Goal: Entertainment & Leisure: Consume media (video, audio)

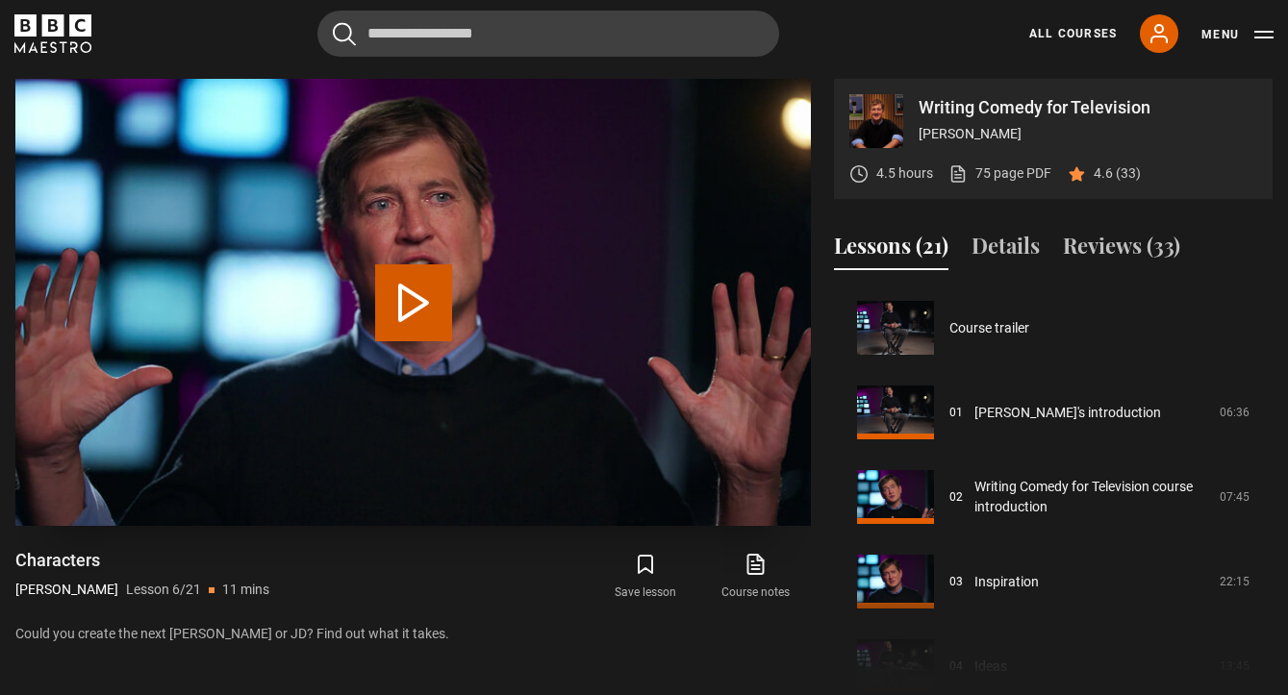
drag, startPoint x: 0, startPoint y: 0, endPoint x: 419, endPoint y: 319, distance: 527.0
click at [419, 319] on button "Play Lesson Characters" at bounding box center [413, 302] width 77 height 77
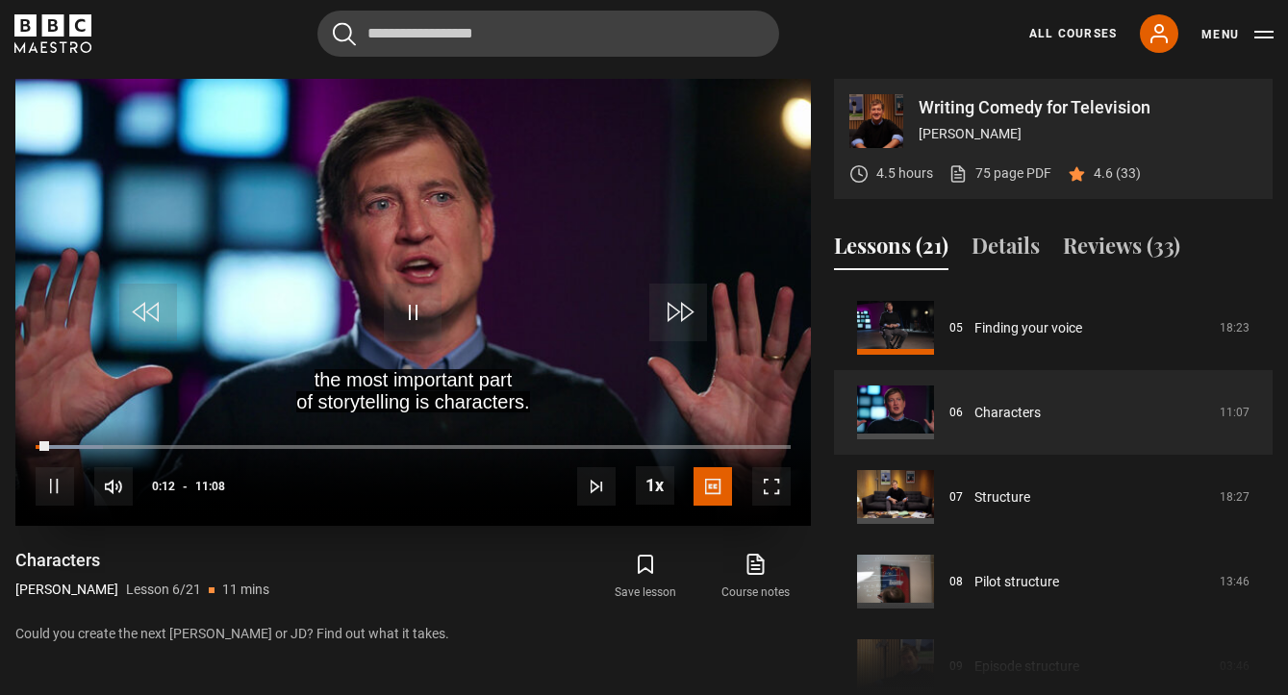
click at [773, 482] on span "Video Player" at bounding box center [771, 486] width 38 height 38
click at [778, 486] on span "Video Player" at bounding box center [771, 486] width 38 height 38
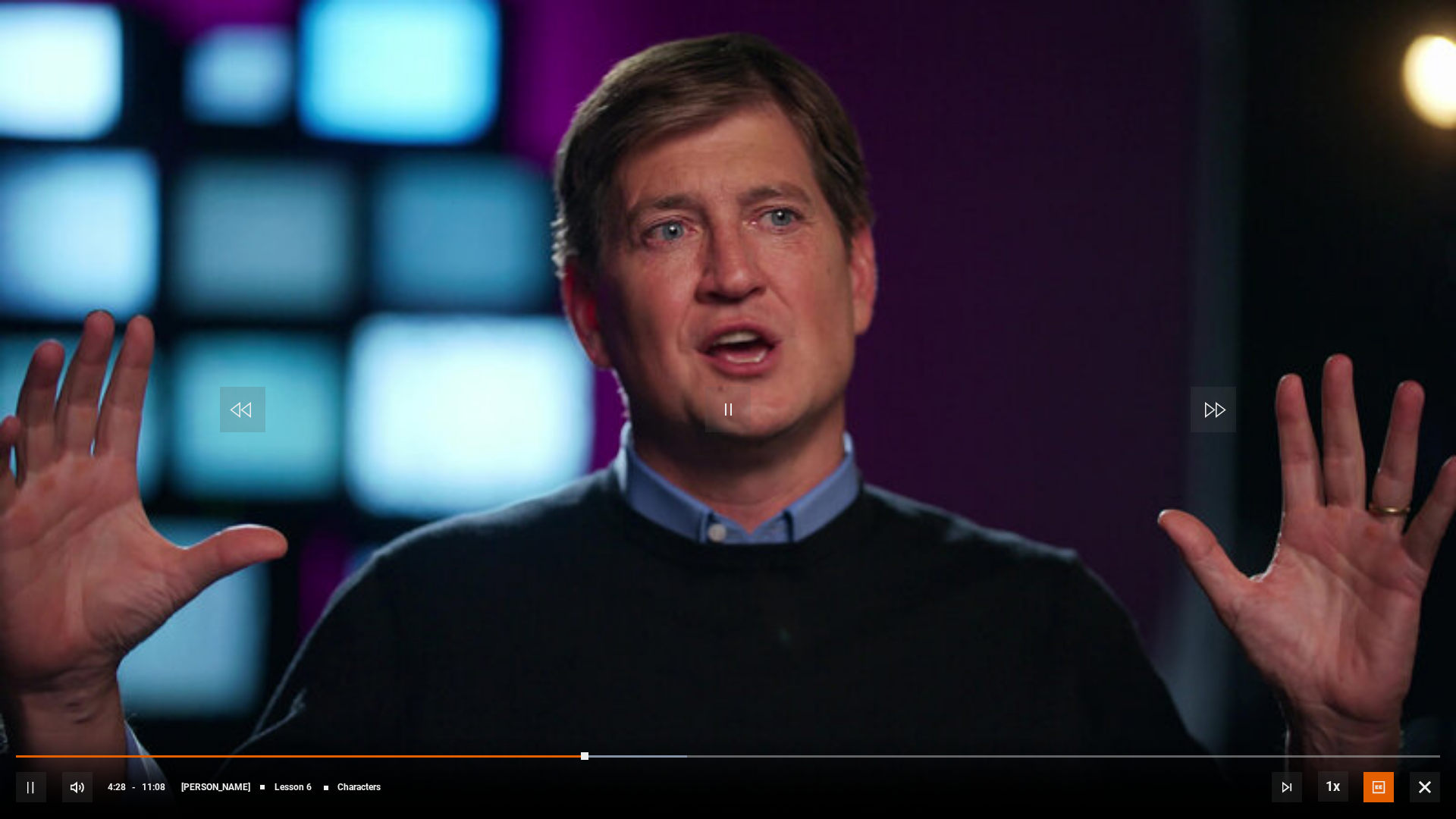
click at [614, 547] on video "Video Player" at bounding box center [728, 409] width 1456 height 819
click at [532, 547] on div "10s Skip Back 10 seconds Play 10s Skip Forward 10 seconds Loaded : 47.11% 04:02…" at bounding box center [728, 776] width 1456 height 84
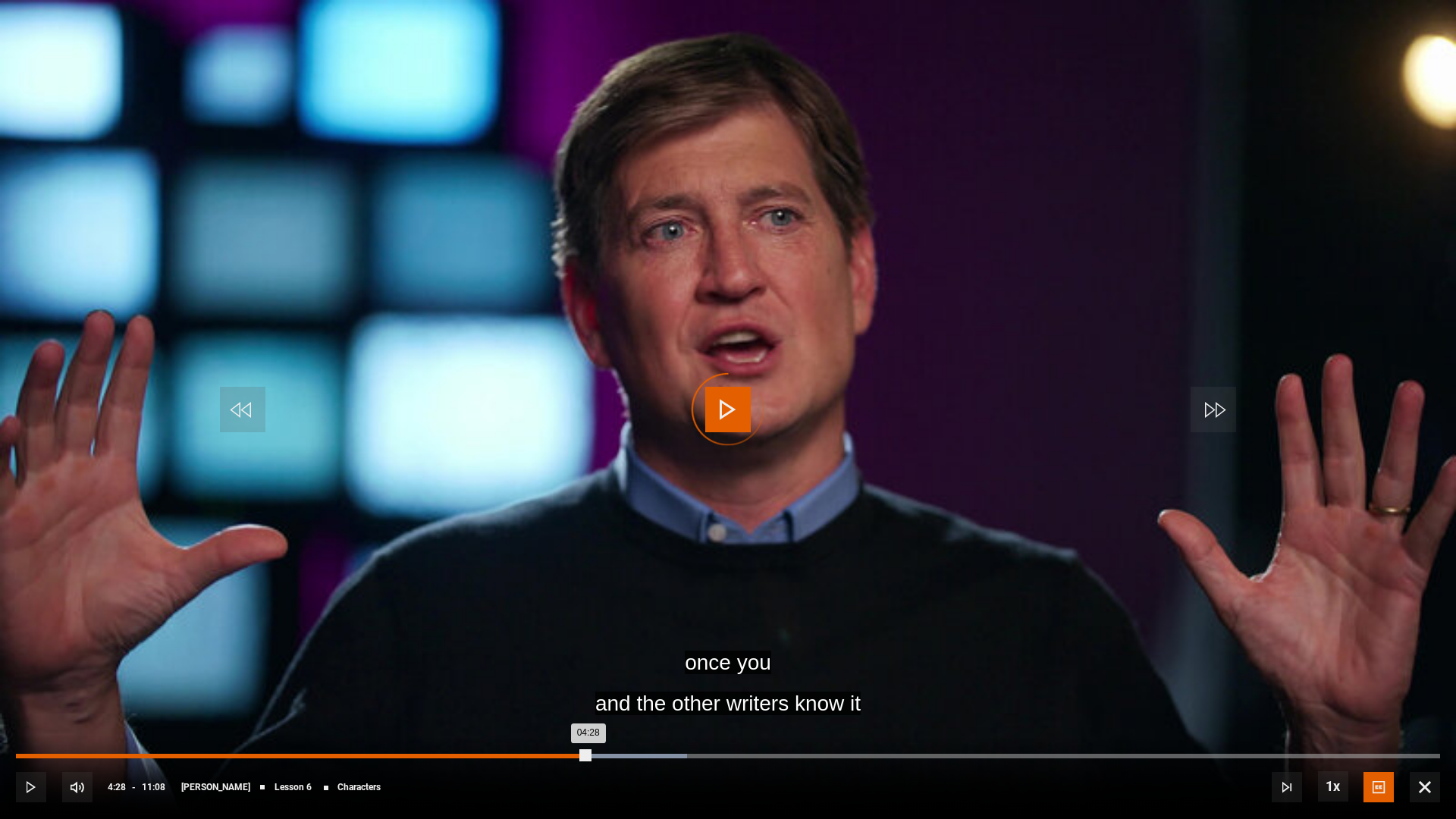
click at [534, 547] on div "Loaded : 47.11% 04:02 04:28" at bounding box center [728, 756] width 1424 height 5
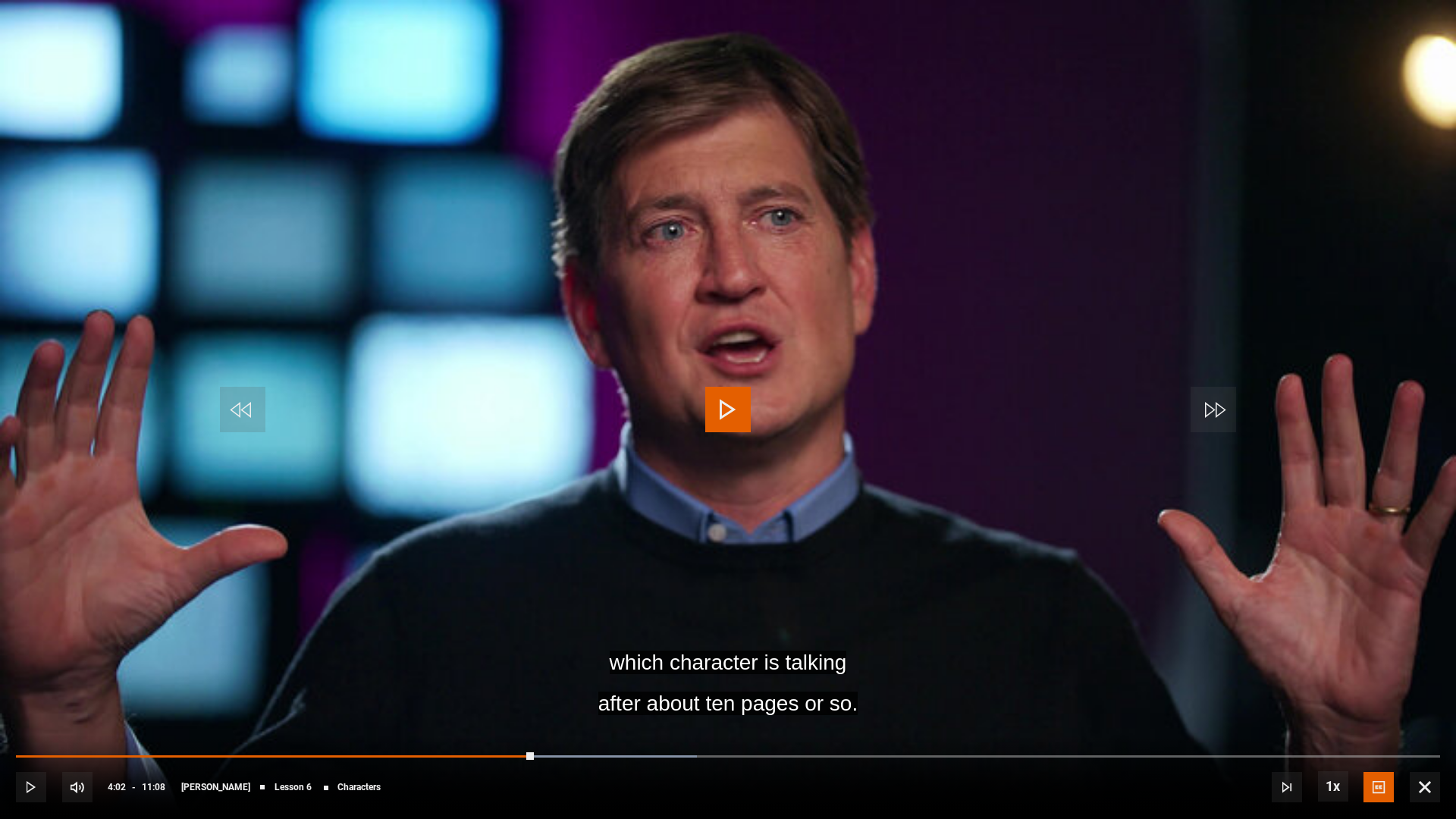
click at [28, 547] on span "Video Player" at bounding box center [31, 787] width 30 height 30
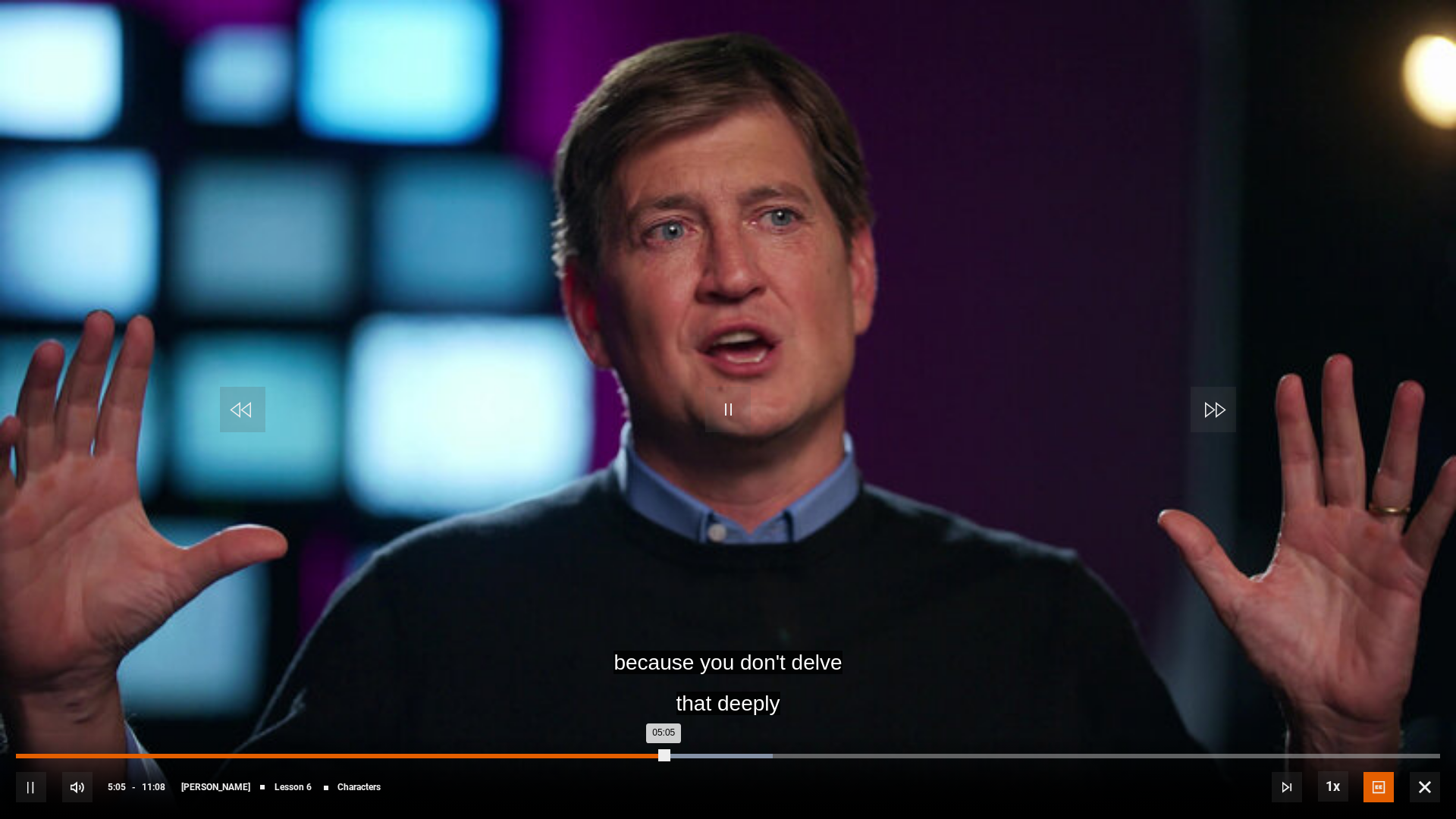
click at [611, 547] on div "Loaded : 53.13% 04:38 05:05" at bounding box center [728, 756] width 1424 height 5
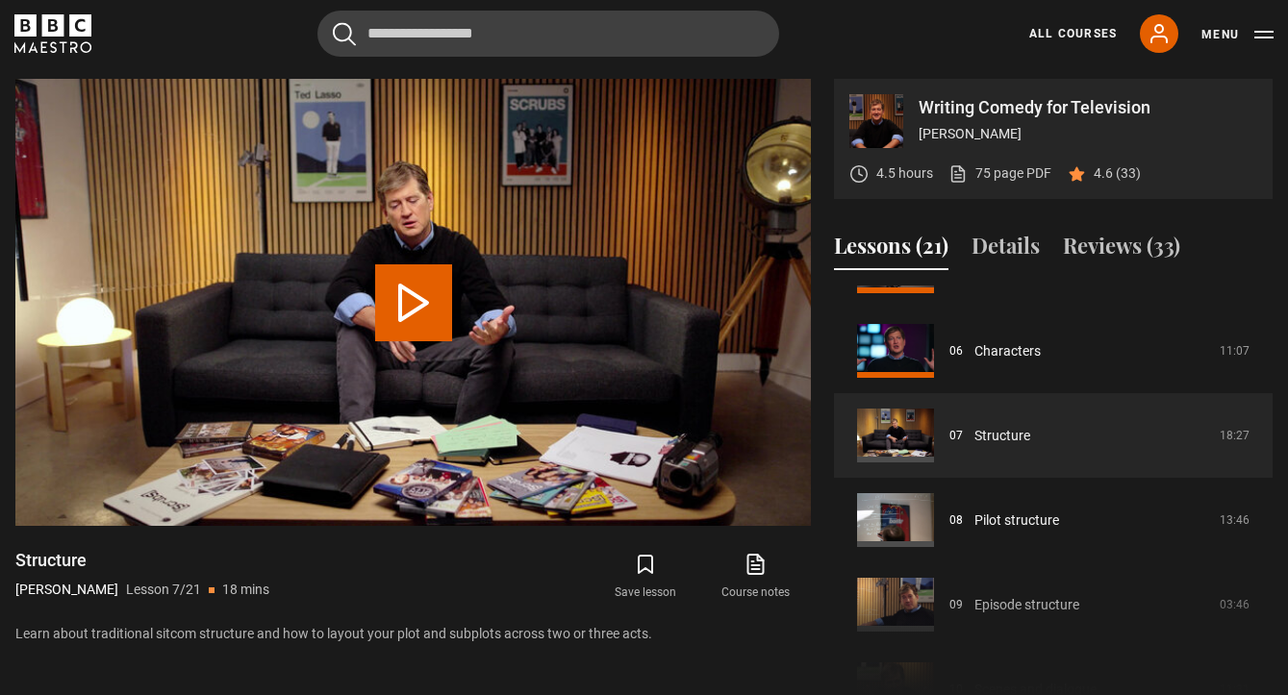
scroll to position [481, 0]
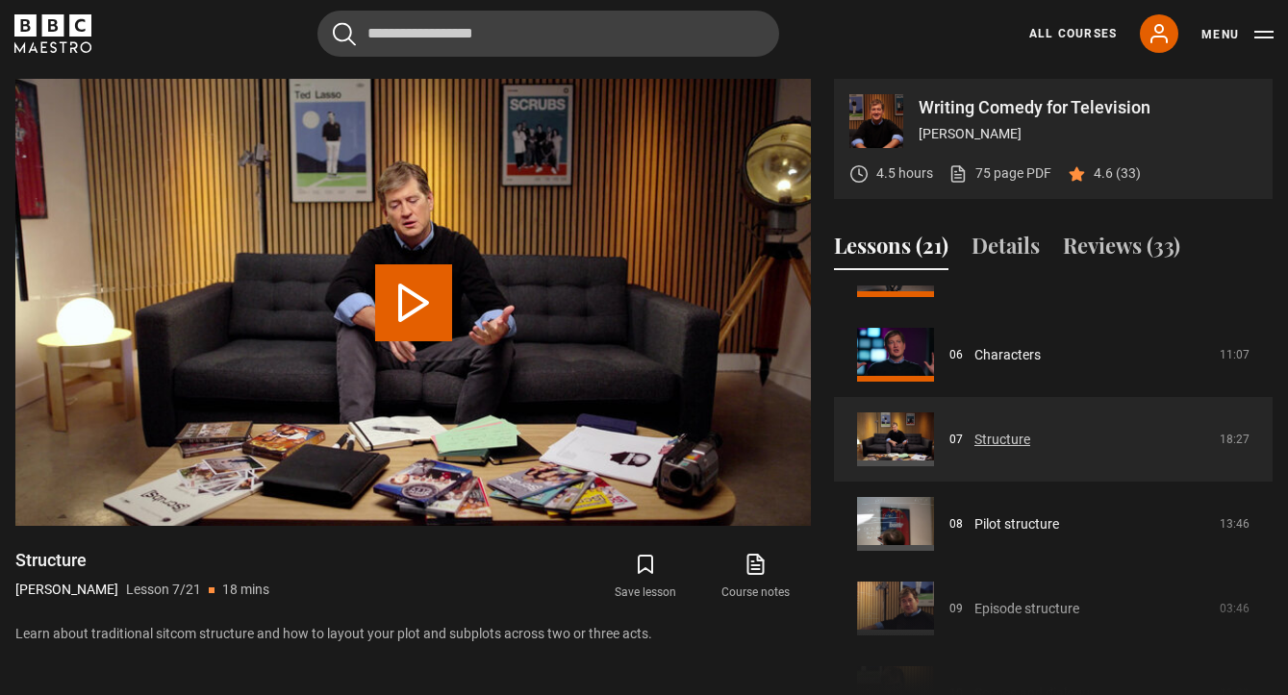
click at [999, 435] on link "Structure" at bounding box center [1002, 440] width 56 height 20
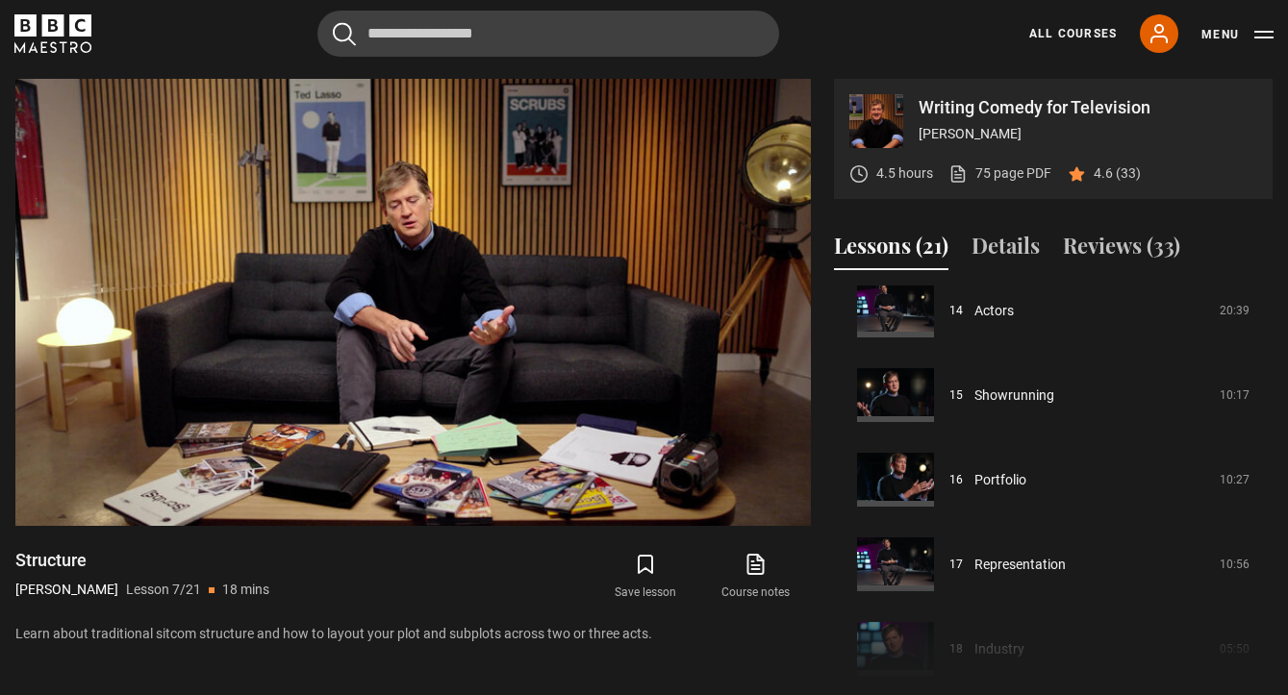
scroll to position [1204, 0]
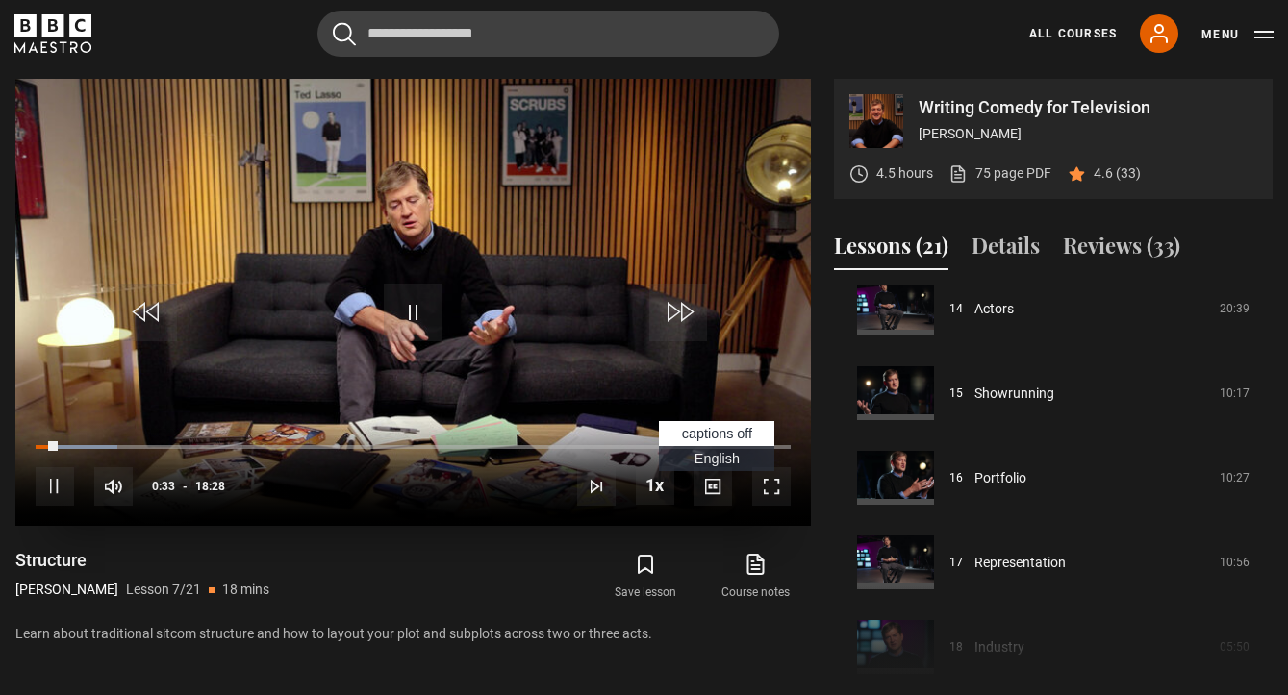
click at [706, 485] on span "Video Player" at bounding box center [712, 486] width 38 height 38
click at [710, 458] on span "English Captions" at bounding box center [716, 458] width 45 height 15
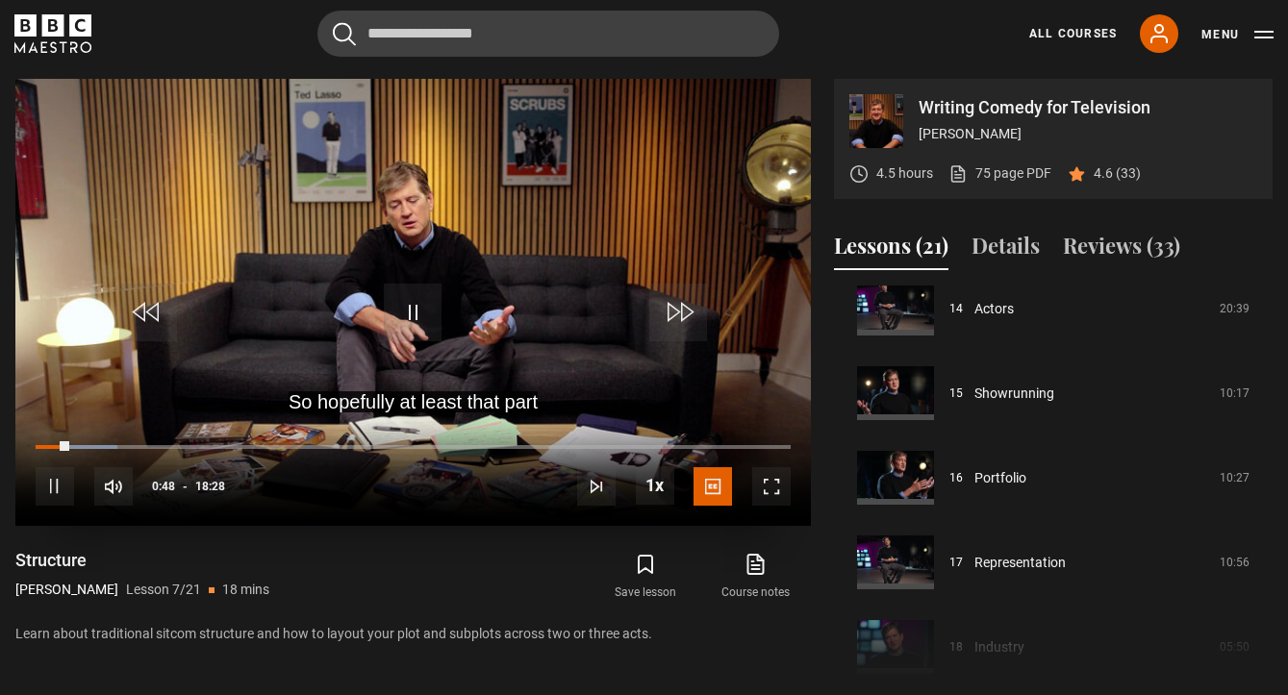
click at [45, 490] on span "Video Player" at bounding box center [55, 486] width 38 height 38
